Goal: Information Seeking & Learning: Check status

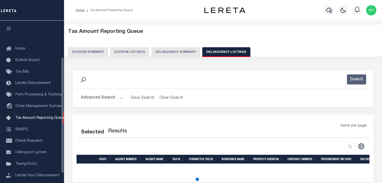
select select
select select "100"
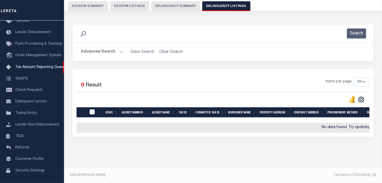
scroll to position [50, 0]
click at [120, 50] on button "Advanced Search" at bounding box center [102, 52] width 43 height 10
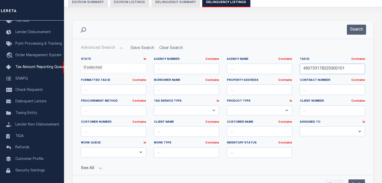
click at [323, 68] on input "490733178225000101" at bounding box center [332, 69] width 65 height 10
click at [324, 69] on input "text" at bounding box center [332, 69] width 65 height 10
paste input "45-11-10-379-005.000-036"
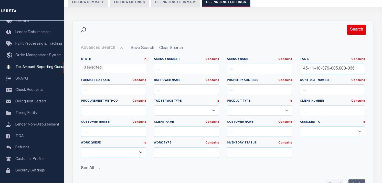
type input "45-11-10-379-005.000-036"
click at [355, 32] on button "Search" at bounding box center [356, 30] width 19 height 10
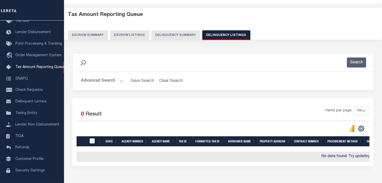
scroll to position [0, 0]
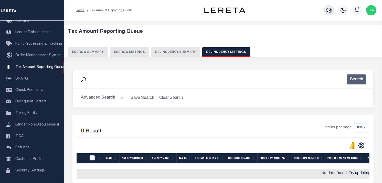
click at [327, 10] on icon "button" at bounding box center [329, 10] width 6 height 6
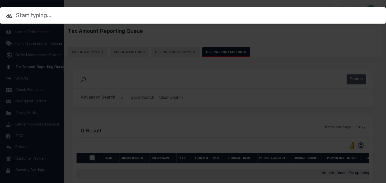
paste input "45-11-10-379-005.000-036"
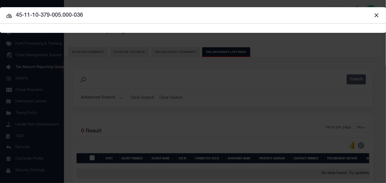
type input "45-11-10-379-005.000-036"
click at [12, 13] on icon at bounding box center [9, 16] width 6 height 6
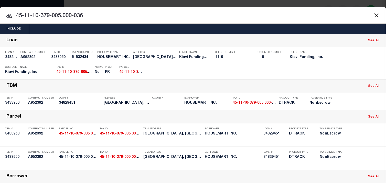
click at [373, 14] on button "Close" at bounding box center [376, 15] width 7 height 7
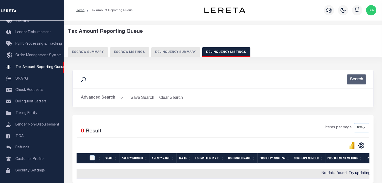
click at [119, 95] on button "Advanced Search" at bounding box center [102, 98] width 43 height 10
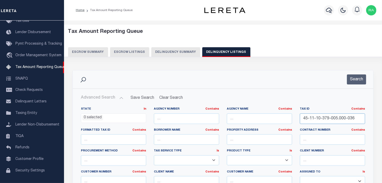
click at [343, 117] on input "45-11-10-379-005.000-036" at bounding box center [332, 118] width 65 height 10
paste input "8-11-25-102-249.000-003"
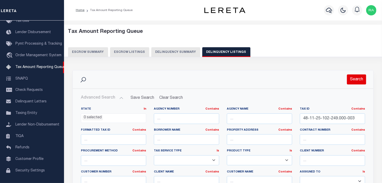
click at [359, 81] on button "Search" at bounding box center [356, 79] width 19 height 10
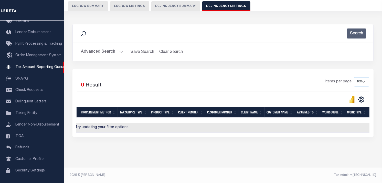
scroll to position [0, 274]
click at [120, 48] on button "Advanced Search" at bounding box center [102, 52] width 43 height 10
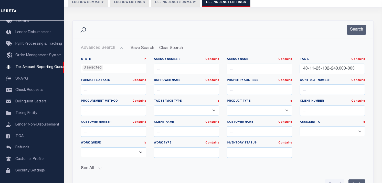
click at [314, 71] on input "48-11-25-102-249.000-003" at bounding box center [332, 69] width 65 height 10
paste input "201-017"
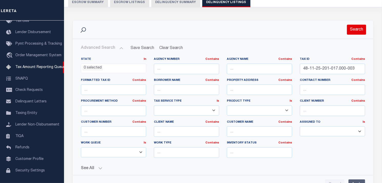
click at [354, 33] on button "Search" at bounding box center [356, 30] width 19 height 10
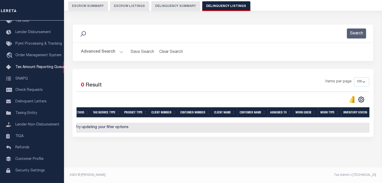
click at [122, 48] on button "Advanced Search" at bounding box center [102, 52] width 43 height 10
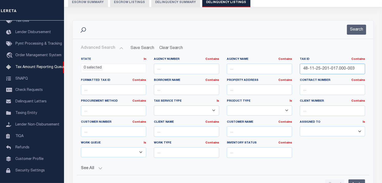
click at [326, 68] on input "48-11-25-201-017.000-003" at bounding box center [332, 69] width 65 height 10
paste input "7-400-005"
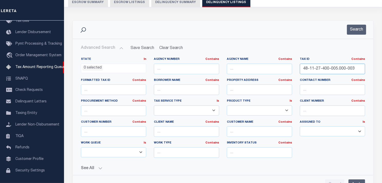
type input "48-11-27-400-005.000-003"
click at [352, 41] on div "Advanced Search Save Search Clear Search tblassign_wrapper_dynamictable_____Def…" at bounding box center [223, 116] width 301 height 155
click at [355, 35] on div "Search" at bounding box center [223, 29] width 301 height 18
click at [355, 31] on button "Search" at bounding box center [356, 30] width 19 height 10
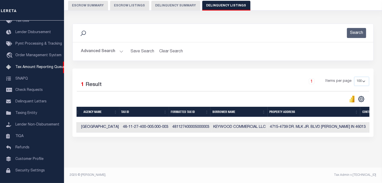
scroll to position [0, 0]
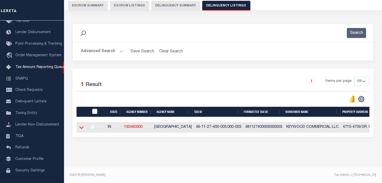
click at [82, 124] on icon at bounding box center [81, 126] width 4 height 5
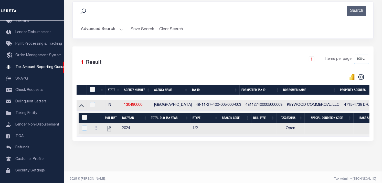
scroll to position [76, 0]
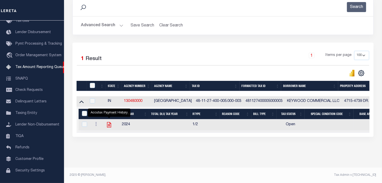
click at [107, 122] on icon "" at bounding box center [109, 124] width 4 height 5
checkbox input "true"
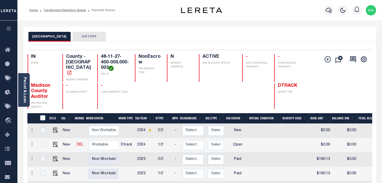
click at [57, 140] on td at bounding box center [54, 145] width 12 height 14
checkbox input "true"
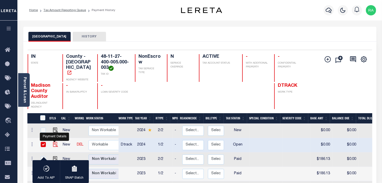
click at [54, 142] on img "" at bounding box center [55, 144] width 5 height 5
checkbox input "false"
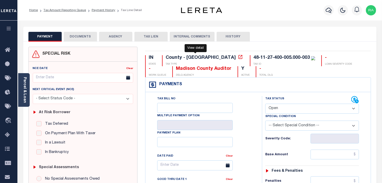
click at [238, 57] on icon at bounding box center [240, 57] width 4 height 4
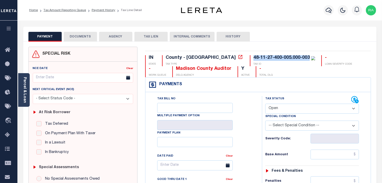
drag, startPoint x: 207, startPoint y: 57, endPoint x: 265, endPoint y: 58, distance: 57.6
click at [265, 58] on div "48-11-27-400-005.000-003 TAX ID" at bounding box center [282, 60] width 65 height 11
click at [277, 106] on select "- Select Status Code - Open Due/Unpaid Paid Incomplete No Tax Due Internal Refu…" at bounding box center [312, 108] width 94 height 10
select select "DUE"
click at [265, 104] on select "- Select Status Code - Open Due/Unpaid Paid Incomplete No Tax Due Internal Refu…" at bounding box center [312, 108] width 94 height 10
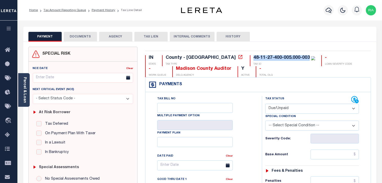
type input "[DATE]"
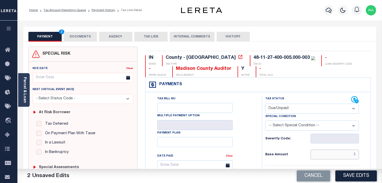
click at [322, 153] on input "text" at bounding box center [335, 154] width 49 height 10
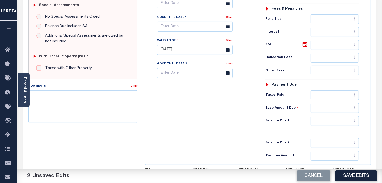
scroll to position [171, 0]
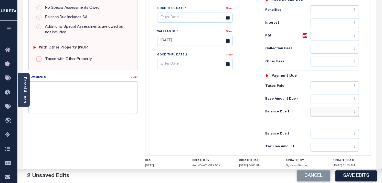
click at [334, 111] on input "text" at bounding box center [335, 112] width 49 height 10
paste input "147.89"
type input "$147.89"
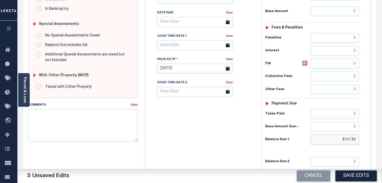
scroll to position [142, 0]
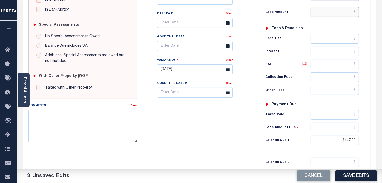
drag, startPoint x: 336, startPoint y: 16, endPoint x: 309, endPoint y: 14, distance: 27.2
click at [336, 16] on input "text" at bounding box center [335, 12] width 49 height 10
paste input "134.45"
type input "$134.45"
click at [205, 48] on input "text" at bounding box center [195, 46] width 76 height 10
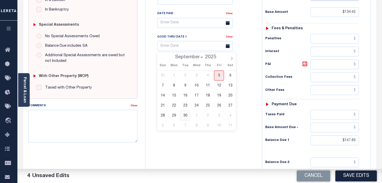
click at [183, 113] on span "30" at bounding box center [185, 115] width 10 height 10
type input "[DATE]"
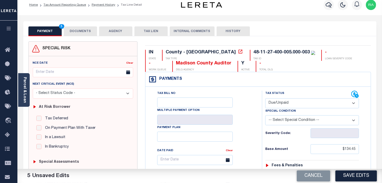
scroll to position [0, 0]
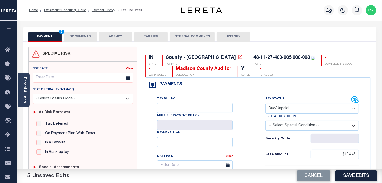
click at [77, 38] on button "DOCUMENTS" at bounding box center [80, 37] width 33 height 10
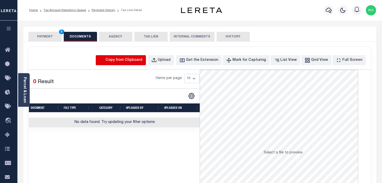
click at [105, 59] on icon "button" at bounding box center [102, 60] width 6 height 6
select select "POP"
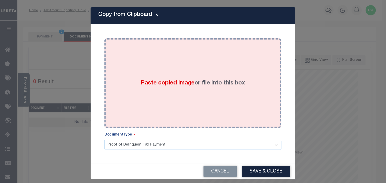
click at [145, 98] on div "Paste copied image or file into this box" at bounding box center [193, 83] width 170 height 82
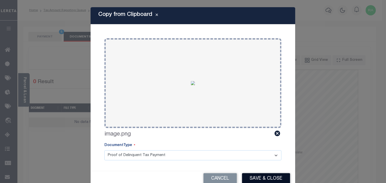
click at [253, 176] on button "Save & Close" at bounding box center [266, 178] width 48 height 11
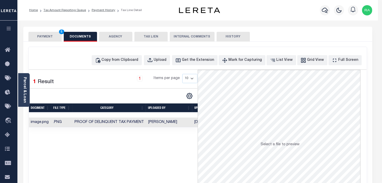
click at [49, 32] on button "PAYMENT 5" at bounding box center [44, 37] width 33 height 10
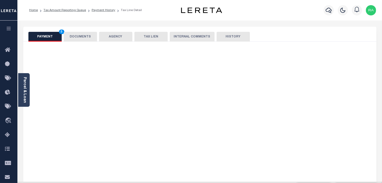
click at [49, 32] on button "PAYMENT 5" at bounding box center [44, 37] width 33 height 10
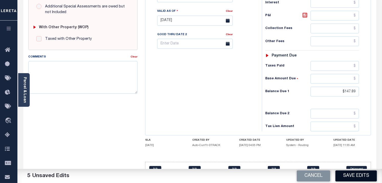
scroll to position [204, 0]
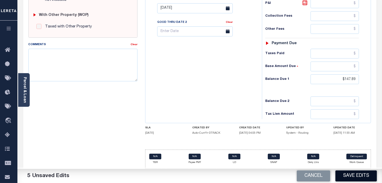
click at [352, 174] on button "Save Edits" at bounding box center [355, 175] width 41 height 11
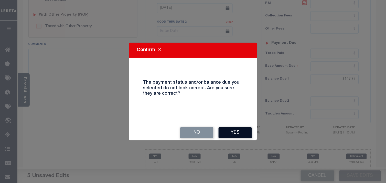
click at [235, 128] on button "Yes" at bounding box center [235, 132] width 33 height 11
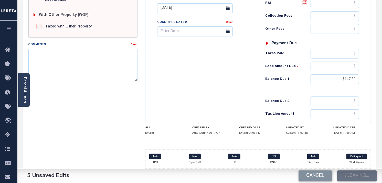
checkbox input "false"
type input "$134.45"
type input "$147.89"
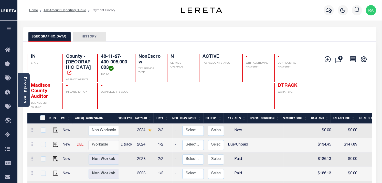
click at [95, 140] on select "Non Workable Workable" at bounding box center [104, 145] width 31 height 10
checkbox input "true"
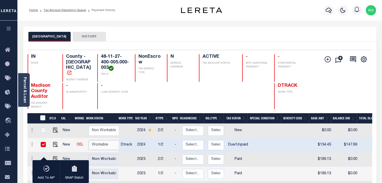
select select "true"
click at [89, 140] on select "Non Workable Workable" at bounding box center [104, 145] width 31 height 10
checkbox input "false"
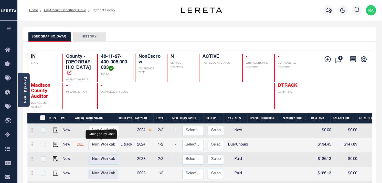
select select "false"
click at [63, 10] on link "Tax Amount Reporting Queue" at bounding box center [65, 10] width 43 height 3
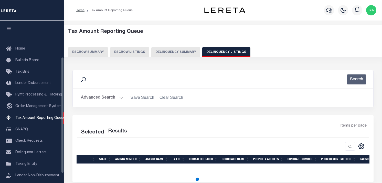
select select "100"
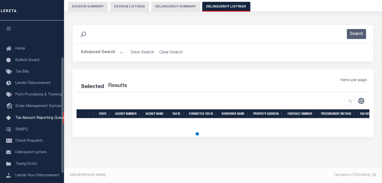
select select "100"
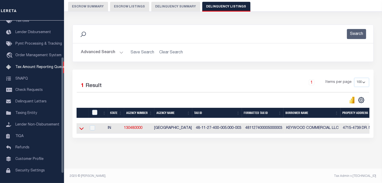
click at [81, 131] on icon at bounding box center [81, 127] width 4 height 5
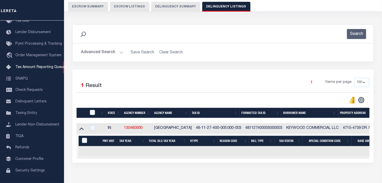
click at [117, 48] on button "Advanced Search" at bounding box center [102, 52] width 43 height 10
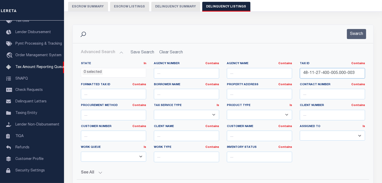
click at [320, 72] on input "48-11-27-400-005.000-003" at bounding box center [332, 73] width 65 height 10
paste input "8"
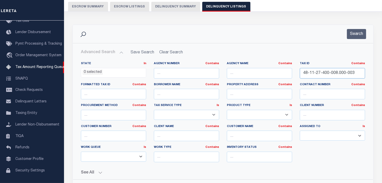
type input "48-11-27-400-008.000-003"
click at [355, 40] on div "Search" at bounding box center [223, 34] width 301 height 18
click at [354, 35] on button "Search" at bounding box center [356, 34] width 19 height 10
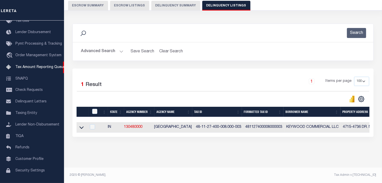
scroll to position [50, 0]
click at [80, 124] on icon at bounding box center [81, 126] width 4 height 5
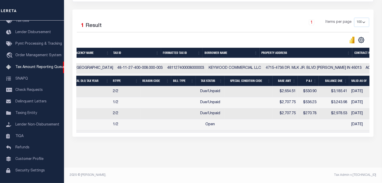
scroll to position [0, 0]
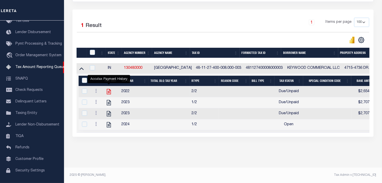
click at [109, 90] on icon "" at bounding box center [109, 91] width 4 height 5
checkbox input "true"
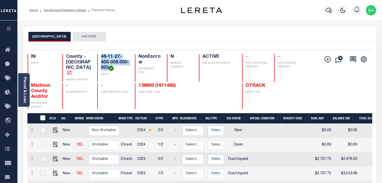
drag, startPoint x: 104, startPoint y: 62, endPoint x: 107, endPoint y: 69, distance: 7.8
click at [107, 69] on h4 "48-11-27-400-008.000-003" at bounding box center [115, 62] width 28 height 17
copy h4 "48-11-27-400-008.000-003"
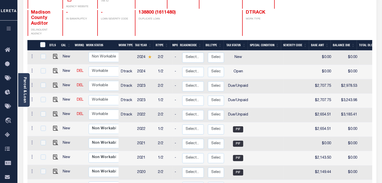
scroll to position [85, 0]
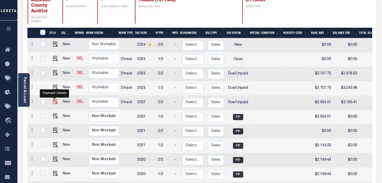
click at [55, 99] on img "" at bounding box center [55, 101] width 5 height 5
checkbox input "true"
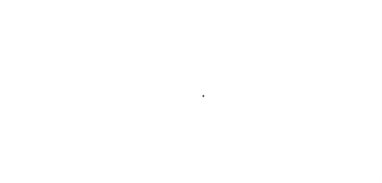
select select "DUE"
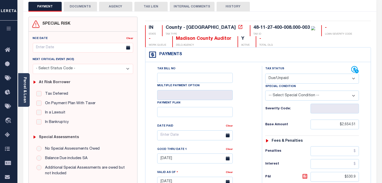
scroll to position [7, 0]
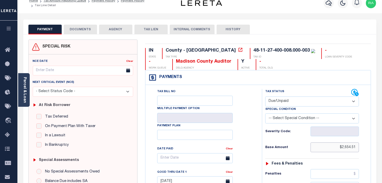
drag, startPoint x: 343, startPoint y: 147, endPoint x: 374, endPoint y: 148, distance: 31.5
click at [23, 79] on link "Parcel & Loan" at bounding box center [25, 90] width 4 height 26
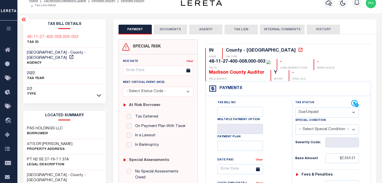
scroll to position [121, 0]
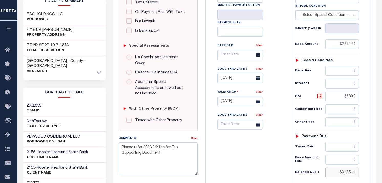
drag, startPoint x: 342, startPoint y: 173, endPoint x: 368, endPoint y: 174, distance: 25.4
click at [368, 174] on div "Tax Status Status" at bounding box center [328, 99] width 81 height 226
paste input "2,787.24"
type input "$2,787.24"
type input "[DATE]"
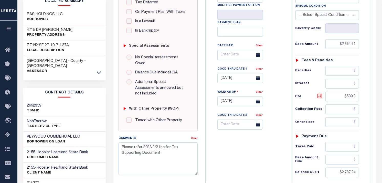
click at [319, 97] on icon at bounding box center [319, 95] width 3 height 3
type input "$132.73"
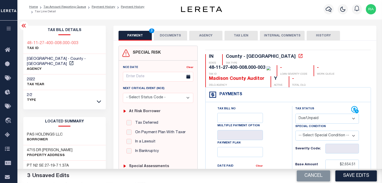
scroll to position [0, 0]
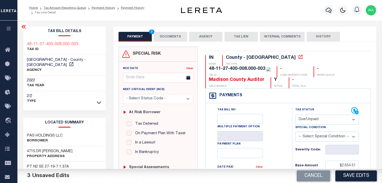
click at [173, 35] on button "DOCUMENTS" at bounding box center [170, 37] width 33 height 10
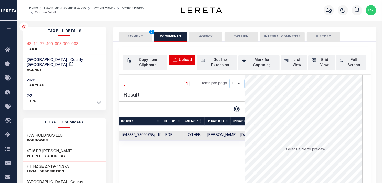
click at [170, 59] on button "Upload" at bounding box center [182, 60] width 26 height 10
select select "POP"
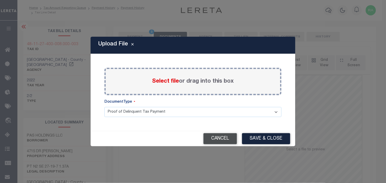
click at [213, 135] on button "Cancel" at bounding box center [221, 138] width 34 height 11
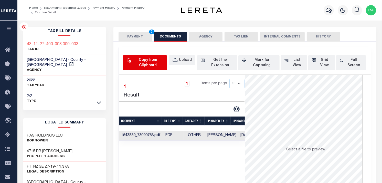
click at [141, 57] on div "Copy from Clipboard" at bounding box center [148, 62] width 32 height 11
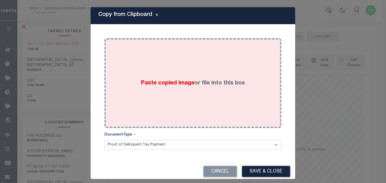
click at [227, 99] on div "Paste copied image or file into this box" at bounding box center [193, 83] width 170 height 82
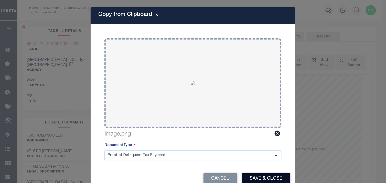
click at [254, 178] on button "Save & Close" at bounding box center [266, 178] width 48 height 11
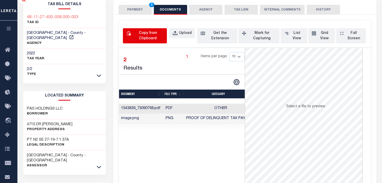
scroll to position [28, 0]
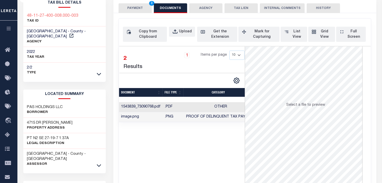
click at [145, 12] on button "PAYMENT 3" at bounding box center [135, 8] width 33 height 10
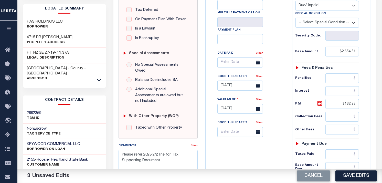
scroll to position [171, 0]
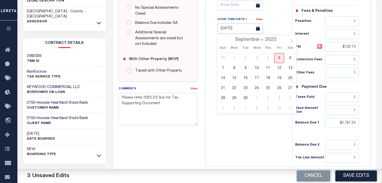
click at [228, 28] on input "[DATE]" at bounding box center [240, 29] width 46 height 10
click at [246, 98] on span "30" at bounding box center [245, 98] width 10 height 10
type input "[DATE]"
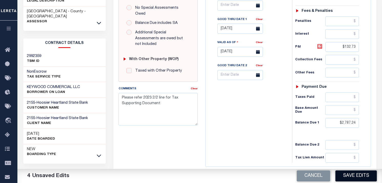
click at [353, 173] on button "Save Edits" at bounding box center [355, 175] width 41 height 11
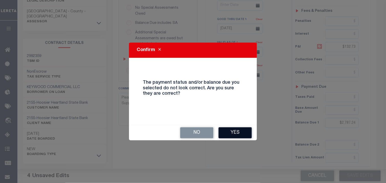
click at [232, 133] on button "Yes" at bounding box center [235, 132] width 33 height 11
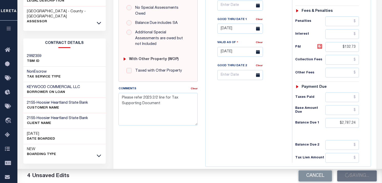
checkbox input "false"
type textarea "Please refer 2023 2/2 line for Tax Supporting Document"
type input "$2,654.51"
type input "$132.73"
type input "$2,787.24"
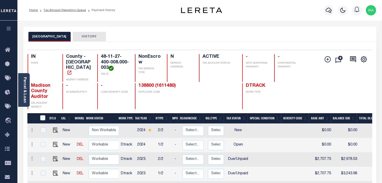
scroll to position [1, 0]
click at [54, 170] on img "" at bounding box center [55, 172] width 5 height 5
checkbox input "true"
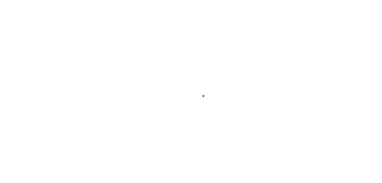
select select "DUE"
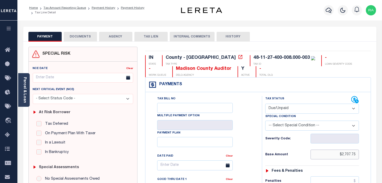
drag, startPoint x: 342, startPoint y: 153, endPoint x: 371, endPoint y: 155, distance: 29.3
drag, startPoint x: 348, startPoint y: 155, endPoint x: 362, endPoint y: 157, distance: 14.7
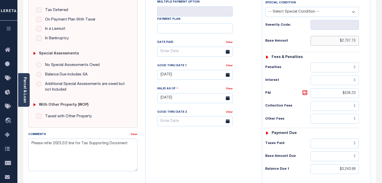
scroll to position [114, 0]
drag, startPoint x: 342, startPoint y: 166, endPoint x: 371, endPoint y: 166, distance: 28.7
click at [371, 166] on div "Tax Bill No Multiple Payment Option Payment Plan" at bounding box center [258, 95] width 226 height 234
paste input "2,922.1"
type input "$2,922.1"
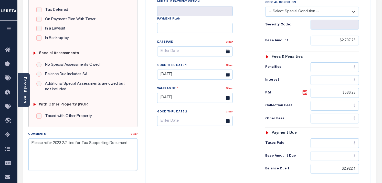
type input "[DATE]"
type input "$2,922.10"
click at [305, 92] on icon at bounding box center [305, 92] width 6 height 6
type input "$214.35"
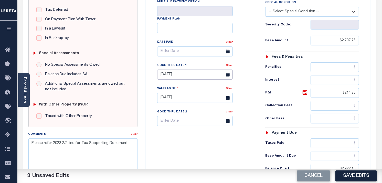
click at [170, 74] on input "[DATE]" at bounding box center [195, 74] width 76 height 10
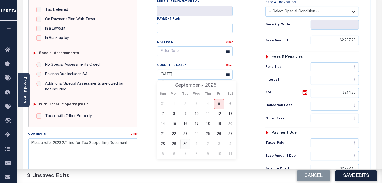
click at [185, 141] on span "30" at bounding box center [185, 144] width 10 height 10
type input "[DATE]"
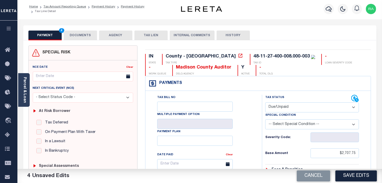
scroll to position [0, 0]
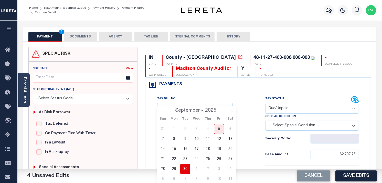
click at [83, 37] on button "DOCUMENTS" at bounding box center [80, 37] width 33 height 10
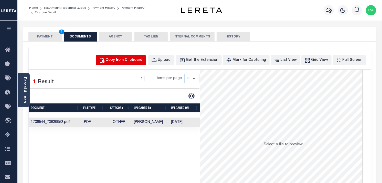
click at [130, 57] on div "Copy from Clipboard" at bounding box center [124, 60] width 37 height 6
select select "POP"
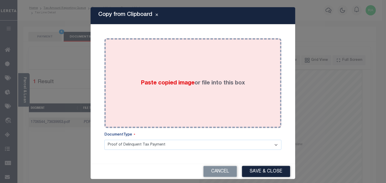
click at [165, 93] on div "Paste copied image or file into this box" at bounding box center [193, 83] width 170 height 82
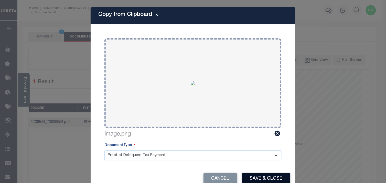
click at [253, 177] on button "Save & Close" at bounding box center [266, 178] width 48 height 11
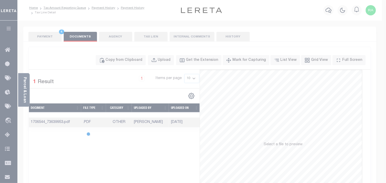
click at [53, 37] on div at bounding box center [193, 91] width 386 height 183
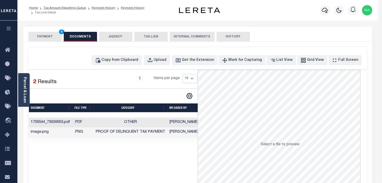
click at [53, 37] on button "PAYMENT 4" at bounding box center [44, 37] width 33 height 10
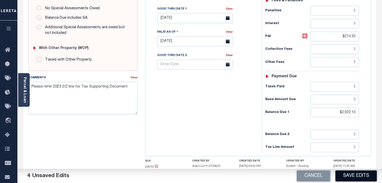
scroll to position [199, 0]
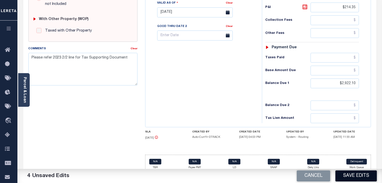
click at [344, 173] on button "Save Edits" at bounding box center [355, 175] width 41 height 11
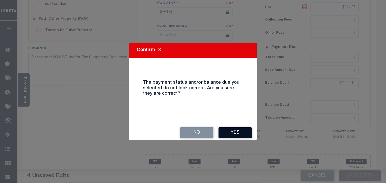
click at [233, 135] on button "Yes" at bounding box center [235, 132] width 33 height 11
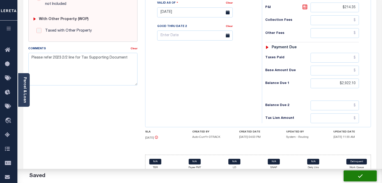
checkbox input "false"
type input "$2,707.75"
type input "$214.35"
type input "$2,922.1"
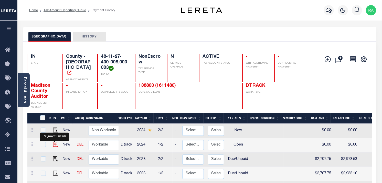
click at [53, 142] on img "" at bounding box center [55, 144] width 5 height 5
checkbox input "true"
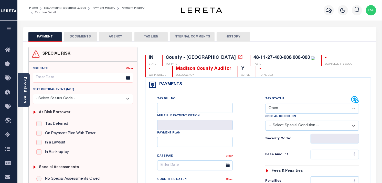
click at [283, 110] on select "- Select Status Code - Open Due/Unpaid Paid Incomplete No Tax Due Internal Refu…" at bounding box center [312, 108] width 94 height 10
select select "DUE"
click at [265, 104] on select "- Select Status Code - Open Due/Unpaid Paid Incomplete No Tax Due Internal Refu…" at bounding box center [312, 108] width 94 height 10
type input "[DATE]"
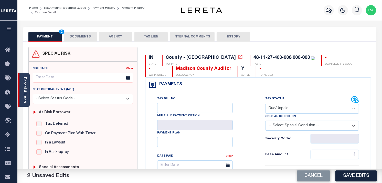
click at [23, 79] on link "Parcel & Loan" at bounding box center [25, 90] width 4 height 26
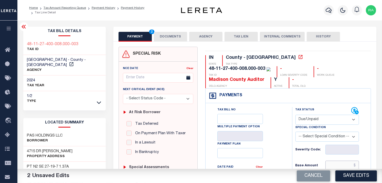
click at [332, 161] on input "text" at bounding box center [342, 165] width 34 height 10
paste input "2,589.12"
type input "$2,589.12"
click at [347, 165] on input "$2,589.12" at bounding box center [342, 165] width 34 height 10
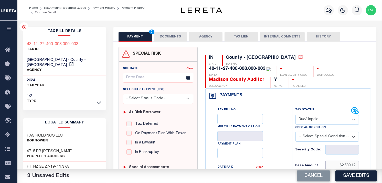
click at [347, 165] on input "$2,589.12" at bounding box center [342, 165] width 34 height 10
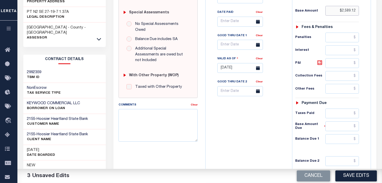
scroll to position [171, 0]
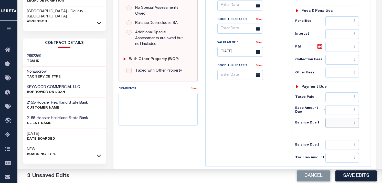
click at [336, 125] on input "text" at bounding box center [342, 123] width 34 height 10
paste input "2,848.03"
type input "$2,848.03"
click at [321, 45] on icon at bounding box center [320, 46] width 6 height 6
type input "$258.91"
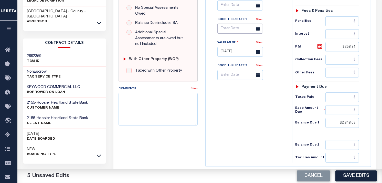
drag, startPoint x: 231, startPoint y: 29, endPoint x: 229, endPoint y: 35, distance: 5.6
click at [231, 29] on input "text" at bounding box center [240, 29] width 46 height 10
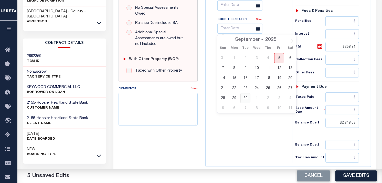
click at [245, 98] on span "30" at bounding box center [245, 98] width 10 height 10
type input "[DATE]"
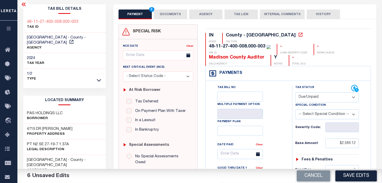
scroll to position [0, 0]
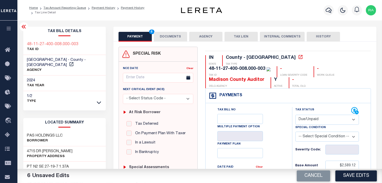
click at [166, 36] on button "DOCUMENTS" at bounding box center [170, 37] width 33 height 10
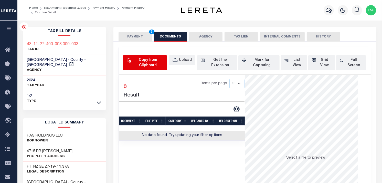
click at [138, 63] on div "Copy from Clipboard" at bounding box center [148, 62] width 32 height 11
select select "POP"
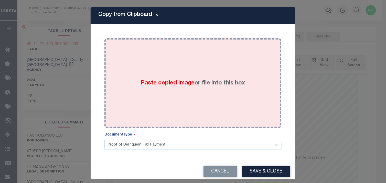
click at [177, 91] on div "Paste copied image or file into this box" at bounding box center [193, 83] width 170 height 82
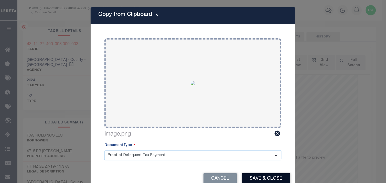
click at [255, 179] on button "Save & Close" at bounding box center [266, 178] width 48 height 11
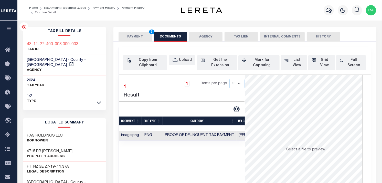
click at [126, 37] on button "PAYMENT 6" at bounding box center [135, 37] width 33 height 10
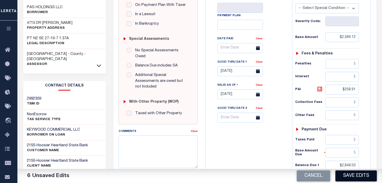
scroll to position [142, 0]
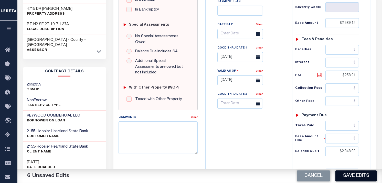
click at [352, 173] on button "Save Edits" at bounding box center [355, 175] width 41 height 11
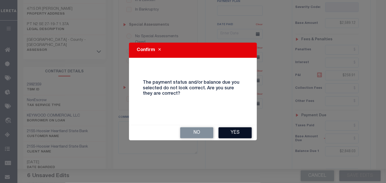
click at [230, 137] on button "Yes" at bounding box center [235, 132] width 33 height 11
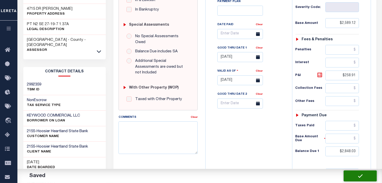
checkbox input "false"
type input "$2,589.12"
type input "$258.91"
type input "$2,848.03"
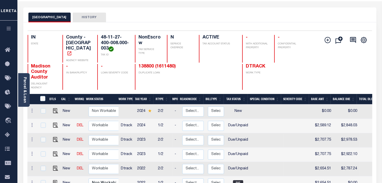
scroll to position [57, 0]
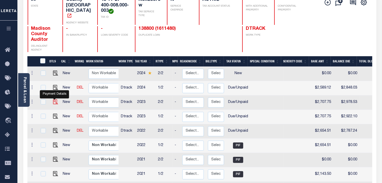
click at [55, 99] on img "" at bounding box center [55, 101] width 5 height 5
checkbox input "true"
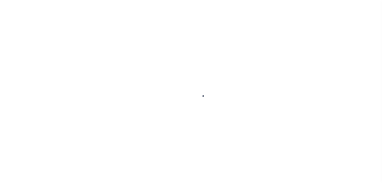
select select "DUE"
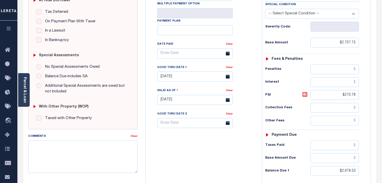
scroll to position [93, 0]
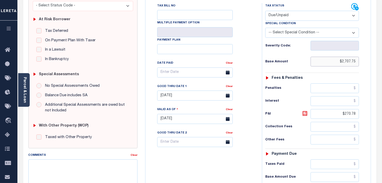
click at [343, 61] on input "$2,707.75" at bounding box center [335, 62] width 49 height 10
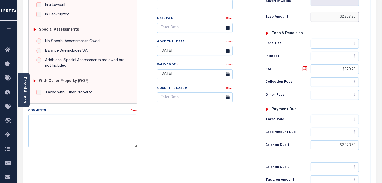
scroll to position [150, 0]
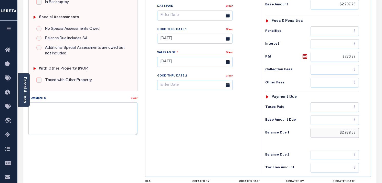
drag, startPoint x: 341, startPoint y: 134, endPoint x: 373, endPoint y: 133, distance: 32.0
click at [373, 133] on div "IN STATE County - IN TAX TYPE 48-11-27-400-008.000-003 TAX ID - LOAN SEVERITY C…" at bounding box center [258, 62] width 234 height 330
paste input "3.2"
type input "$2,973.2"
type input "[DATE]"
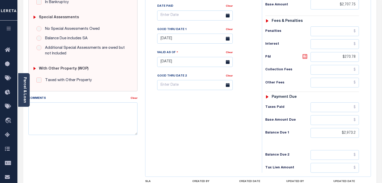
type input "$2,973.20"
click at [303, 55] on icon at bounding box center [305, 56] width 6 height 6
type input "$265.45"
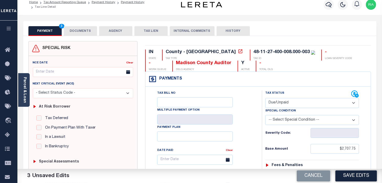
scroll to position [0, 0]
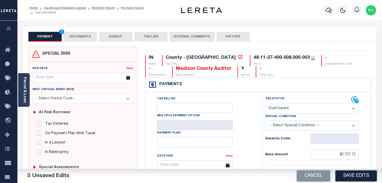
click at [82, 35] on button "DOCUMENTS" at bounding box center [80, 37] width 33 height 10
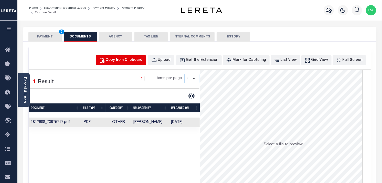
click at [117, 64] on button "Copy from Clipboard" at bounding box center [121, 60] width 50 height 10
select select "POP"
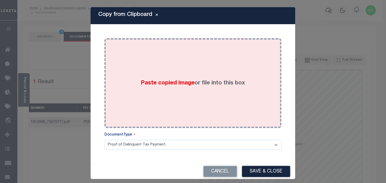
click at [141, 84] on span "Paste copied image" at bounding box center [168, 83] width 54 height 6
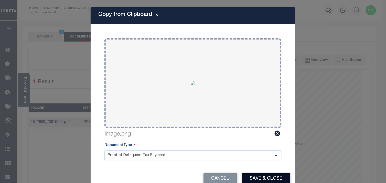
click at [264, 178] on button "Save & Close" at bounding box center [266, 178] width 48 height 11
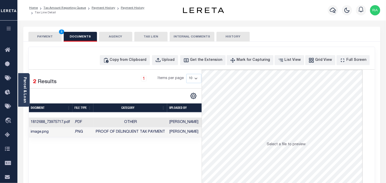
click at [51, 36] on button "PAYMENT 3" at bounding box center [44, 37] width 33 height 10
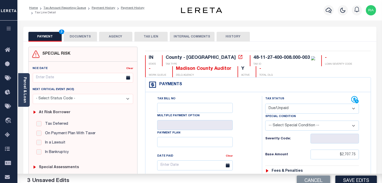
click at [50, 35] on button "PAYMENT 3" at bounding box center [44, 37] width 33 height 10
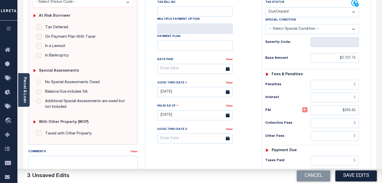
scroll to position [114, 0]
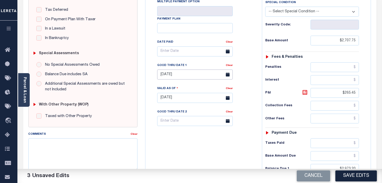
click at [180, 75] on input "02/28/2025" at bounding box center [195, 74] width 76 height 10
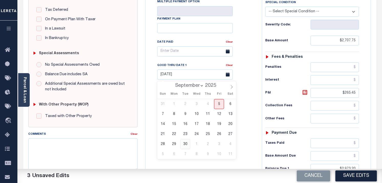
click at [186, 145] on span "30" at bounding box center [185, 144] width 10 height 10
type input "[DATE]"
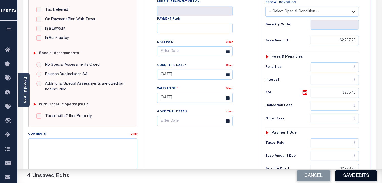
drag, startPoint x: 346, startPoint y: 175, endPoint x: 344, endPoint y: 173, distance: 3.6
click at [346, 175] on button "Save Edits" at bounding box center [355, 175] width 41 height 11
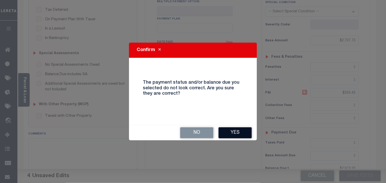
click at [235, 134] on button "Yes" at bounding box center [235, 132] width 33 height 11
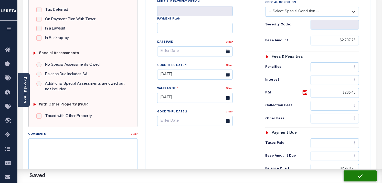
checkbox input "false"
type input "$2,707.75"
type input "$265.45"
type input "$2,973.2"
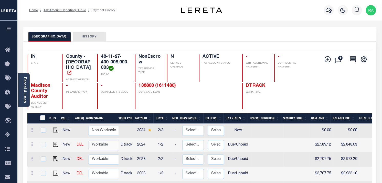
click at [99, 141] on select "Non Workable Workable" at bounding box center [104, 145] width 31 height 10
checkbox input "true"
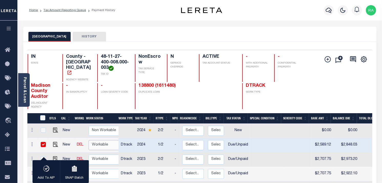
select select "true"
click at [89, 140] on select "Non Workable Workable" at bounding box center [104, 145] width 31 height 10
checkbox input "false"
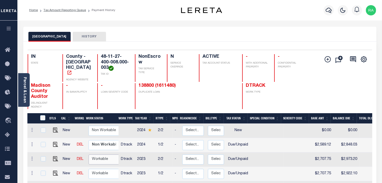
click at [100, 155] on select "Non Workable Workable" at bounding box center [104, 159] width 31 height 10
checkbox input "true"
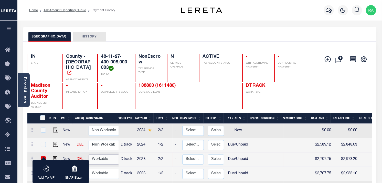
select select "true"
click at [89, 154] on select "Non Workable Workable" at bounding box center [104, 159] width 31 height 10
checkbox input "false"
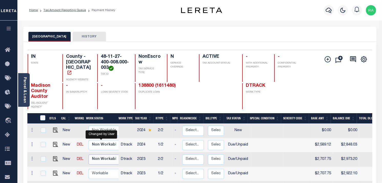
scroll to position [1, 0]
drag, startPoint x: 99, startPoint y: 170, endPoint x: 104, endPoint y: 172, distance: 4.9
click at [99, 170] on select "Non Workable Workable" at bounding box center [104, 173] width 31 height 10
checkbox input "true"
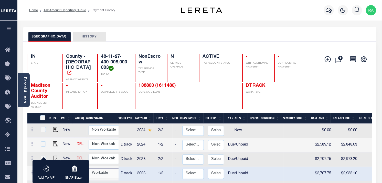
select select "true"
click at [89, 168] on select "Non Workable Workable" at bounding box center [104, 173] width 31 height 10
checkbox input "false"
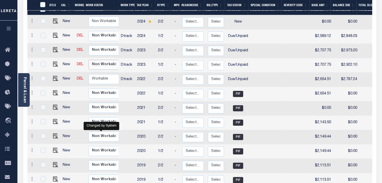
scroll to position [114, 0]
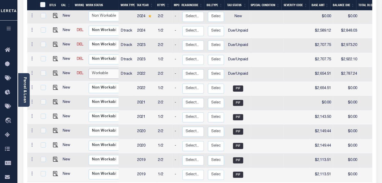
click at [99, 69] on select "Non Workable Workable" at bounding box center [104, 74] width 31 height 10
checkbox input "true"
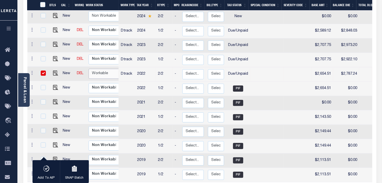
select select "true"
click at [89, 69] on select "Non Workable Workable" at bounding box center [104, 74] width 31 height 10
checkbox input "false"
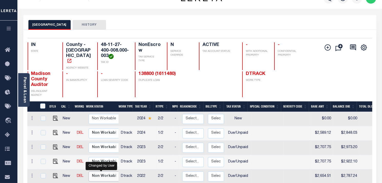
scroll to position [0, 0]
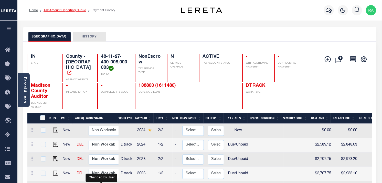
click at [73, 9] on link "Tax Amount Reporting Queue" at bounding box center [65, 10] width 43 height 3
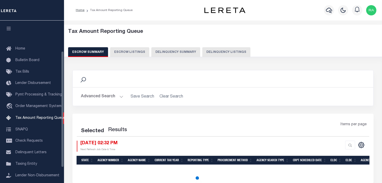
click at [216, 50] on button "Delinquency Listings" at bounding box center [226, 52] width 48 height 10
select select "100"
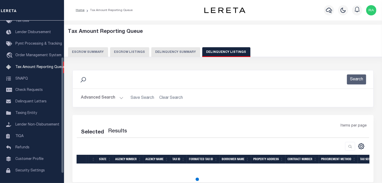
scroll to position [51, 0]
select select "100"
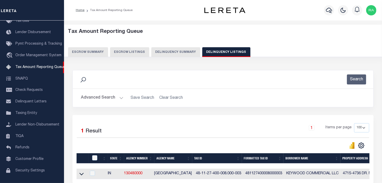
click at [118, 100] on button "Advanced Search" at bounding box center [102, 98] width 43 height 10
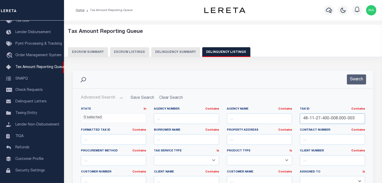
click at [321, 122] on input "48-11-27-400-008.000-003" at bounding box center [332, 118] width 65 height 10
paste input "2-08-303-135"
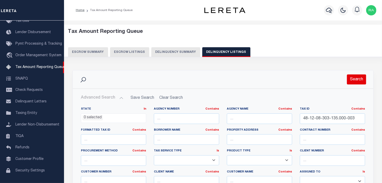
click at [362, 77] on button "Search" at bounding box center [356, 79] width 19 height 10
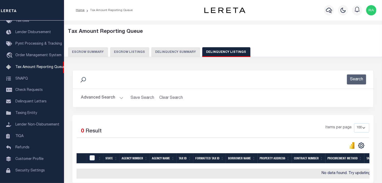
click at [122, 94] on button "Advanced Search" at bounding box center [102, 98] width 43 height 10
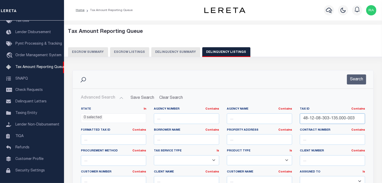
click at [320, 119] on input "48-12-08-303-135.000-003" at bounding box center [332, 118] width 65 height 10
paste input "90822118035000700"
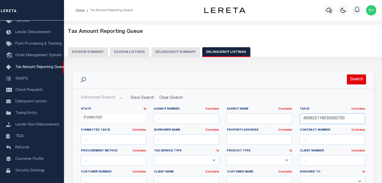
type input "490822118035000700"
click at [357, 81] on button "Search" at bounding box center [356, 79] width 19 height 10
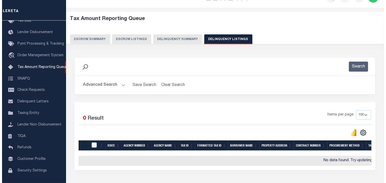
scroll to position [0, 0]
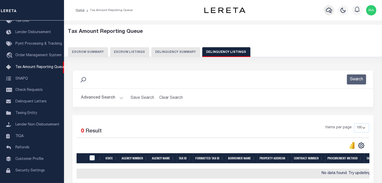
click at [327, 10] on icon "button" at bounding box center [329, 10] width 6 height 6
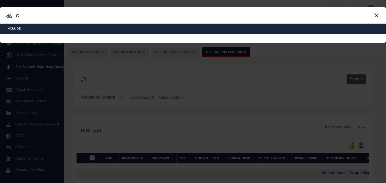
paste input "490822118035000700"
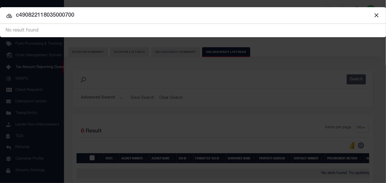
click at [47, 14] on input "c490822118035000700" at bounding box center [193, 15] width 386 height 9
paste input "34823644"
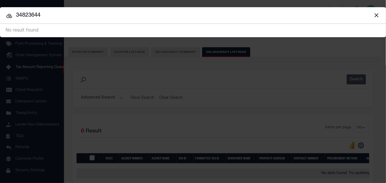
type input "34823644"
click at [6, 16] on icon at bounding box center [9, 16] width 6 height 6
click at [9, 16] on icon at bounding box center [9, 16] width 6 height 6
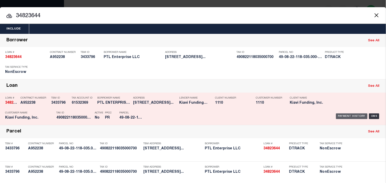
click at [355, 114] on div "Payment History" at bounding box center [351, 116] width 31 height 6
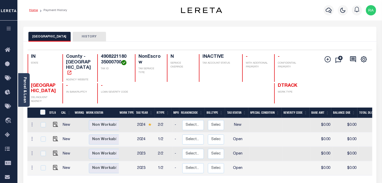
click at [34, 9] on link "Home" at bounding box center [33, 10] width 9 height 3
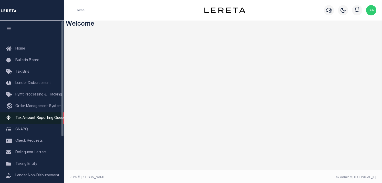
click at [33, 116] on span "Tax Amount Reporting Queue" at bounding box center [40, 118] width 50 height 4
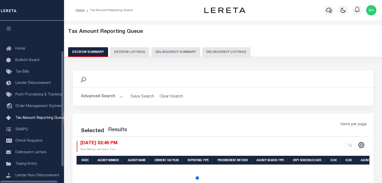
click at [206, 55] on button "Delinquency Listings" at bounding box center [226, 52] width 48 height 10
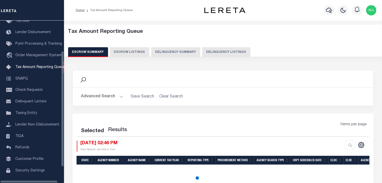
select select "100"
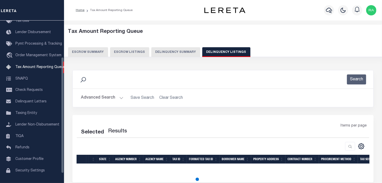
select select "100"
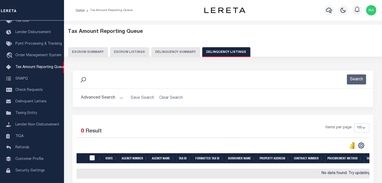
click at [120, 97] on button "Advanced Search" at bounding box center [102, 98] width 43 height 10
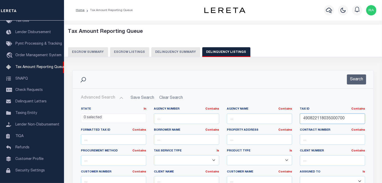
click at [325, 115] on input "490822118035000700" at bounding box center [332, 118] width 65 height 10
paste input "1006106168000101"
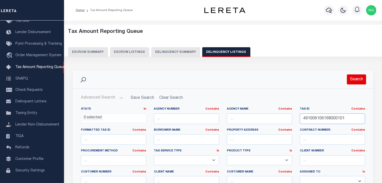
type input "491006106168000101"
click at [351, 79] on button "Search" at bounding box center [356, 79] width 19 height 10
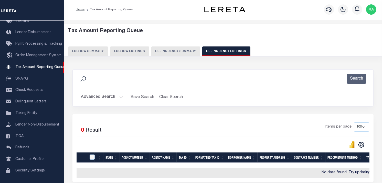
scroll to position [0, 0]
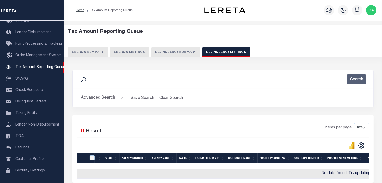
click at [71, 68] on div "Data sync process is currently running, you may face some response delays. Sear…" at bounding box center [223, 131] width 308 height 133
